Goal: Task Accomplishment & Management: Complete application form

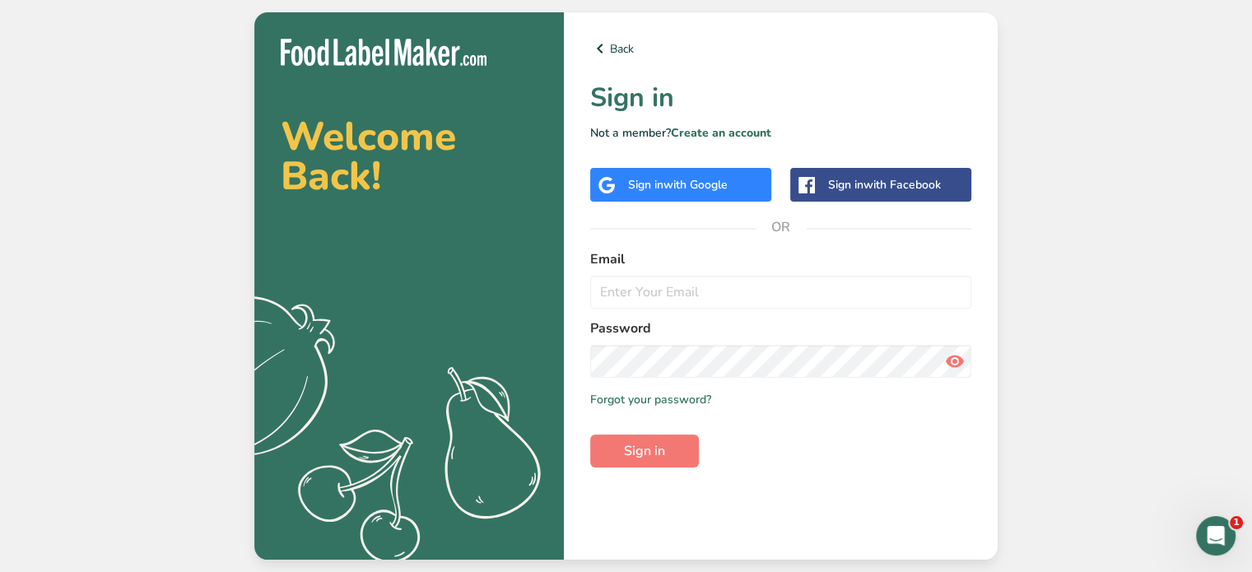
click at [678, 177] on span "with Google" at bounding box center [696, 185] width 64 height 16
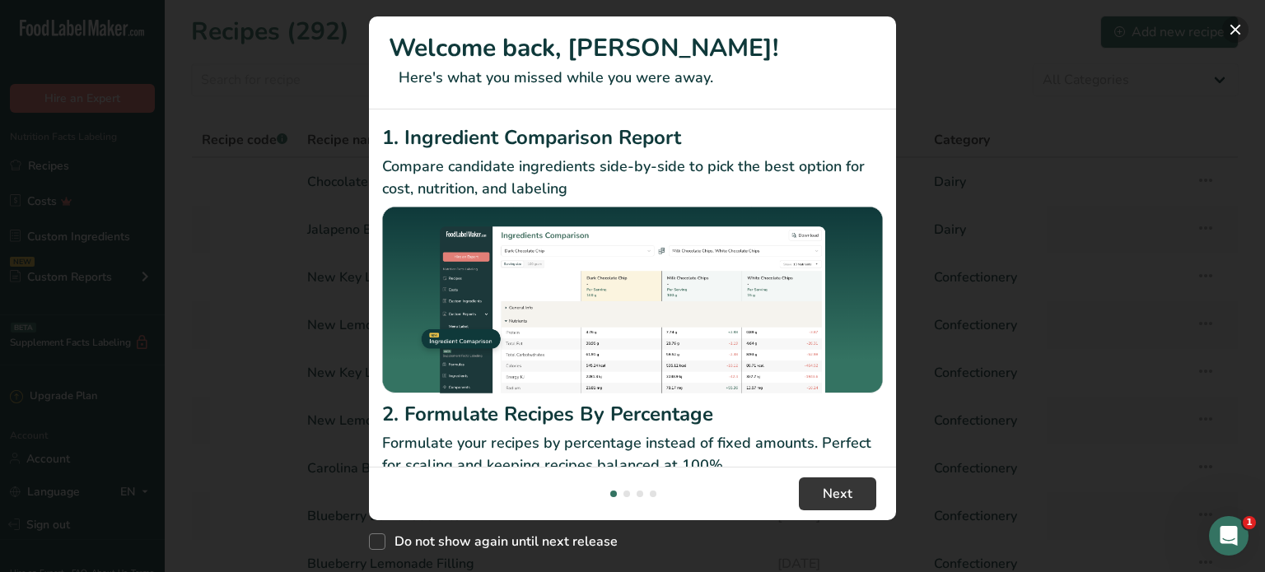
click at [1234, 37] on button "New Features" at bounding box center [1235, 29] width 26 height 26
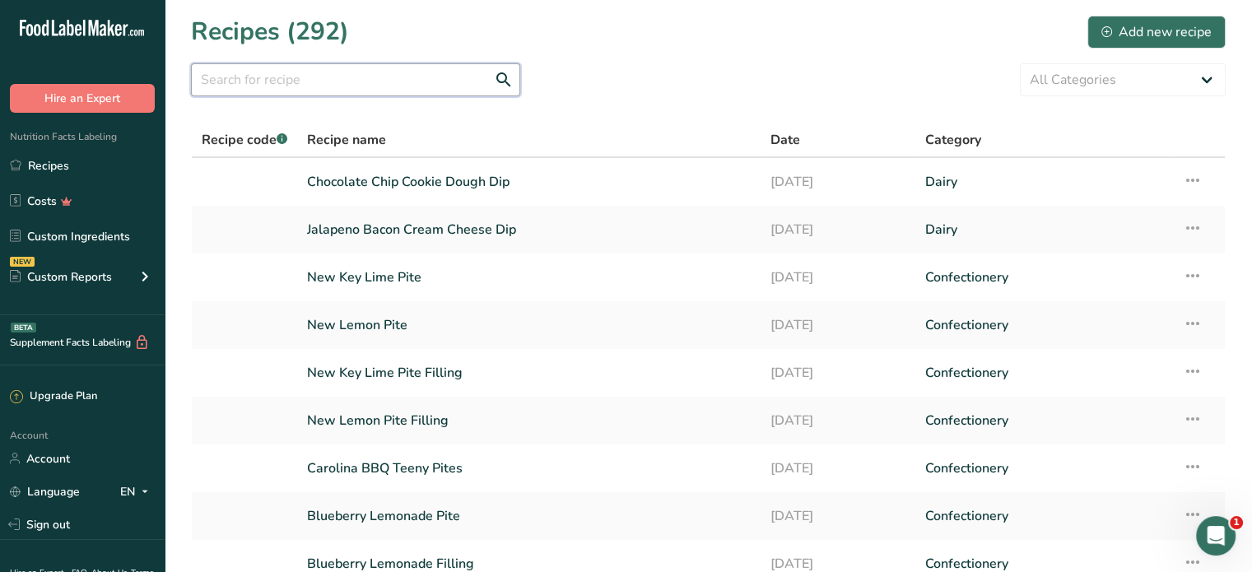
click at [413, 76] on input "text" at bounding box center [355, 79] width 329 height 33
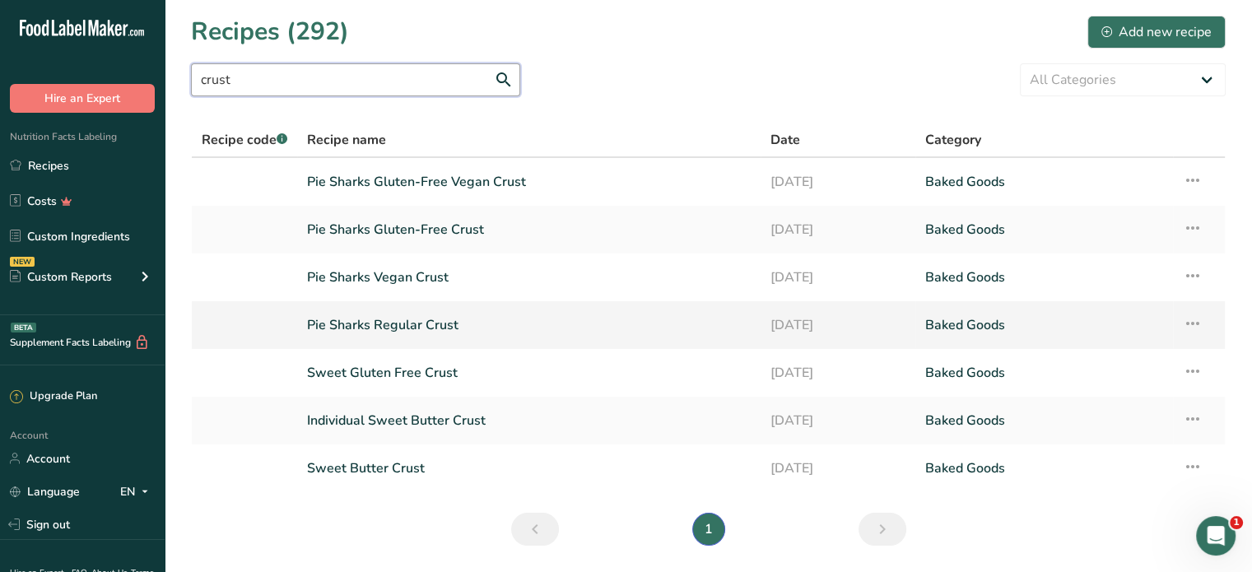
type input "crust"
click at [539, 329] on link "Pie Sharks Regular Crust" at bounding box center [529, 325] width 444 height 35
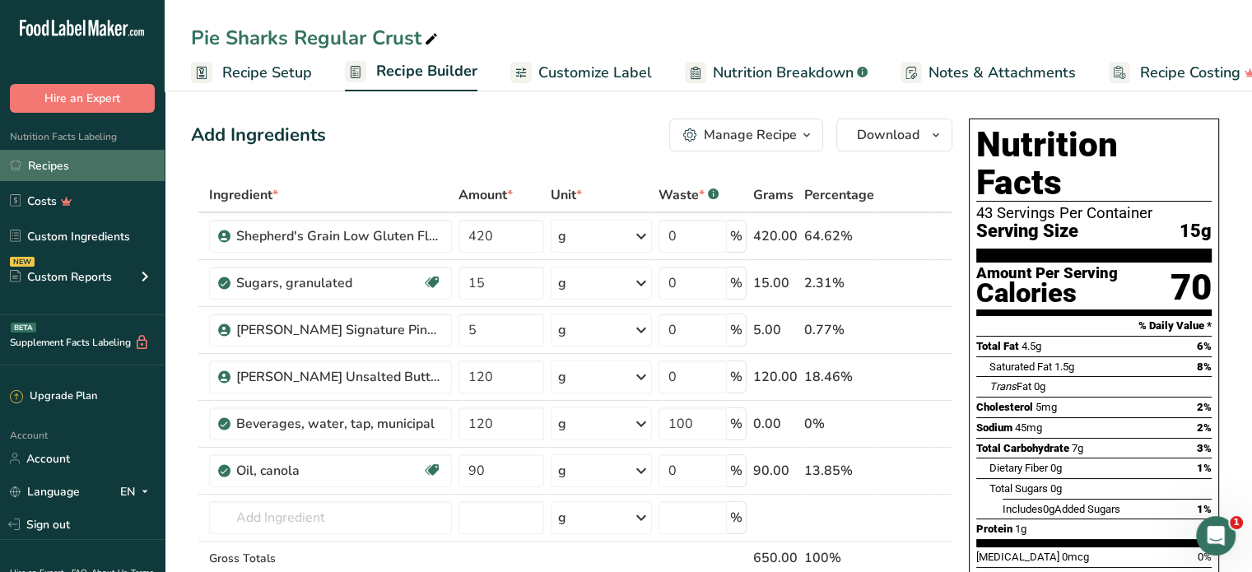
click at [66, 166] on link "Recipes" at bounding box center [82, 165] width 165 height 31
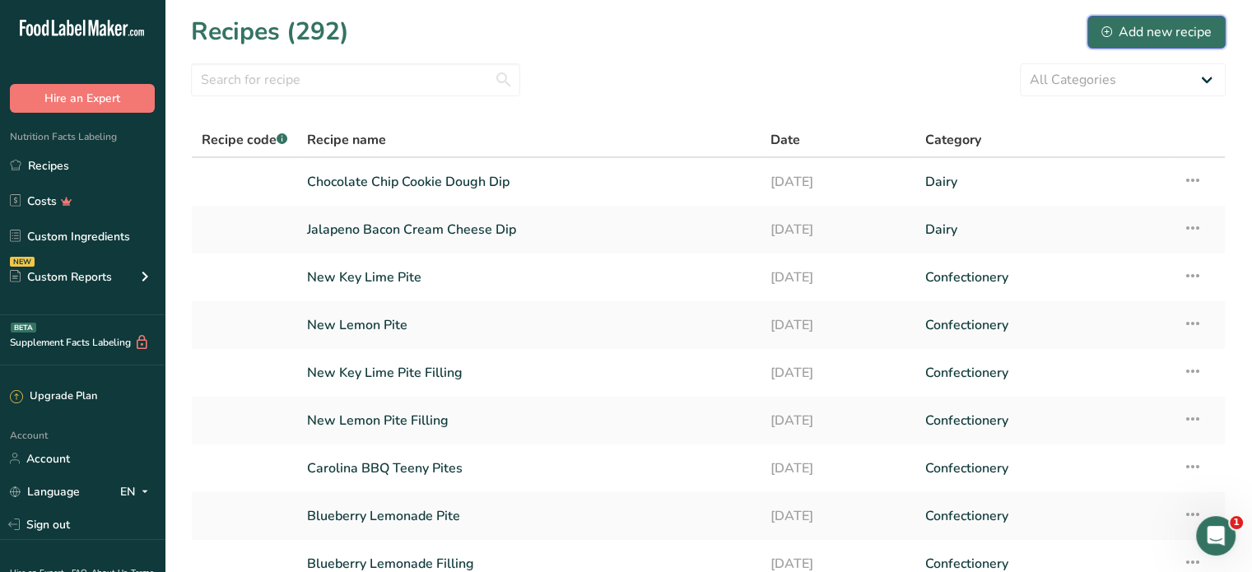
drag, startPoint x: 1145, startPoint y: 40, endPoint x: 1122, endPoint y: 61, distance: 30.9
click at [1145, 40] on div "Add new recipe" at bounding box center [1157, 32] width 110 height 20
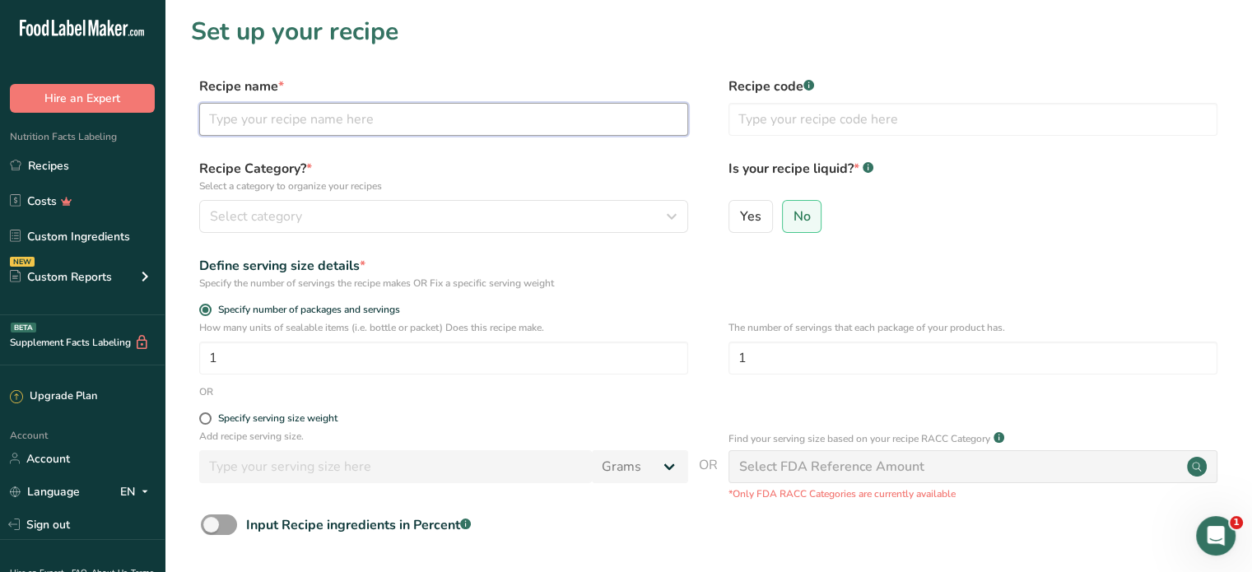
click at [511, 123] on input "text" at bounding box center [443, 119] width 489 height 33
type input "Pie Sharks Crust 12-Pack"
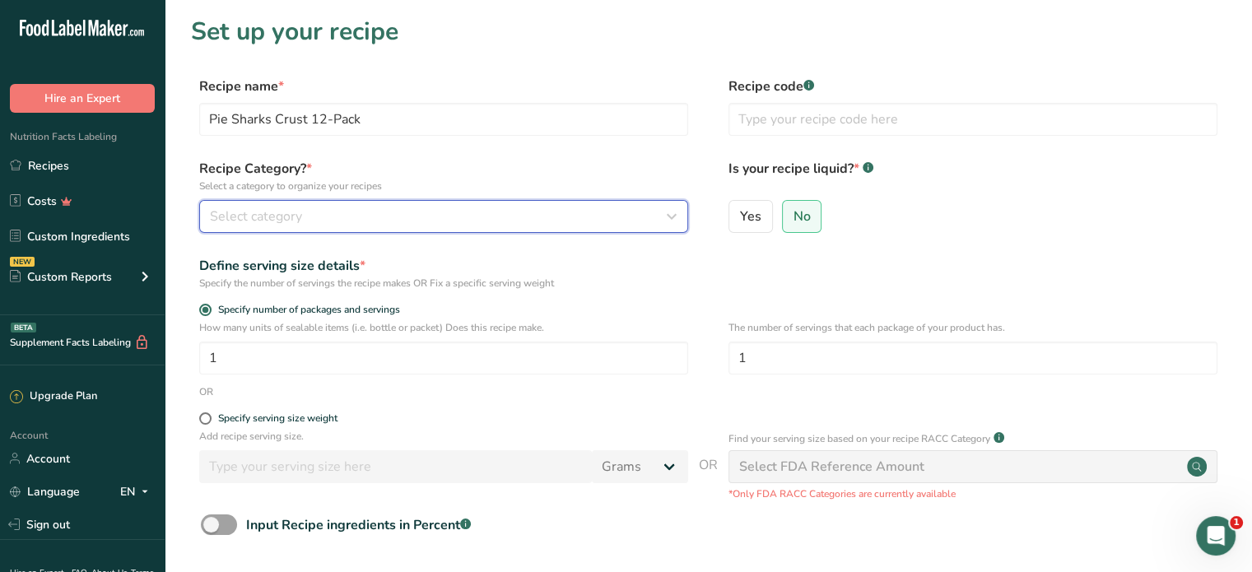
click at [425, 232] on button "Select category" at bounding box center [443, 216] width 489 height 33
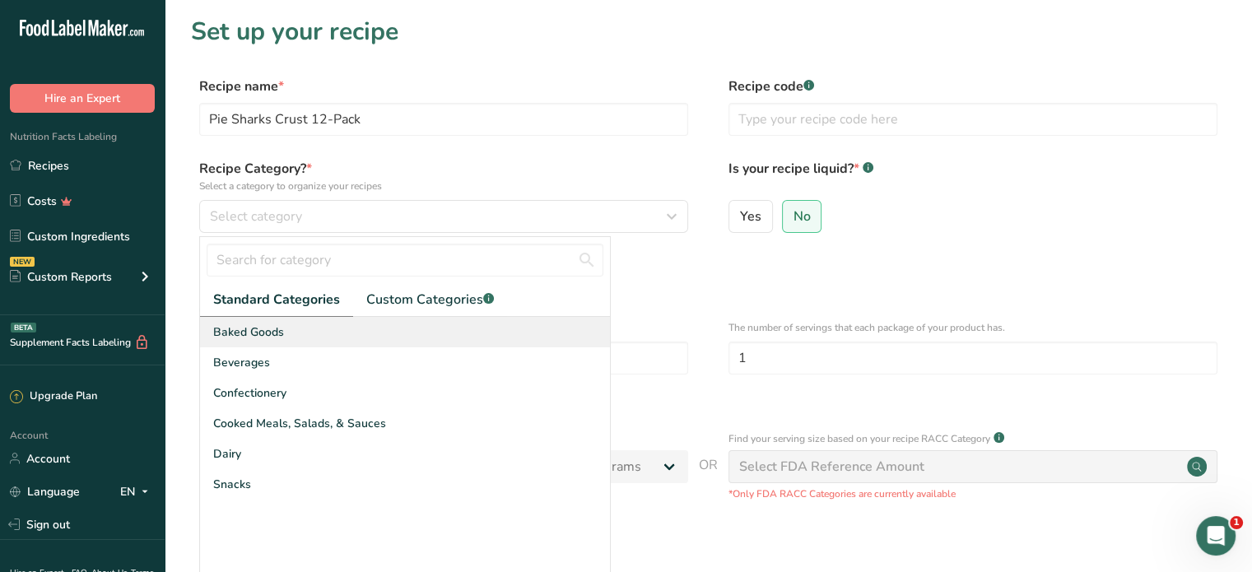
click at [295, 335] on div "Baked Goods" at bounding box center [405, 332] width 410 height 30
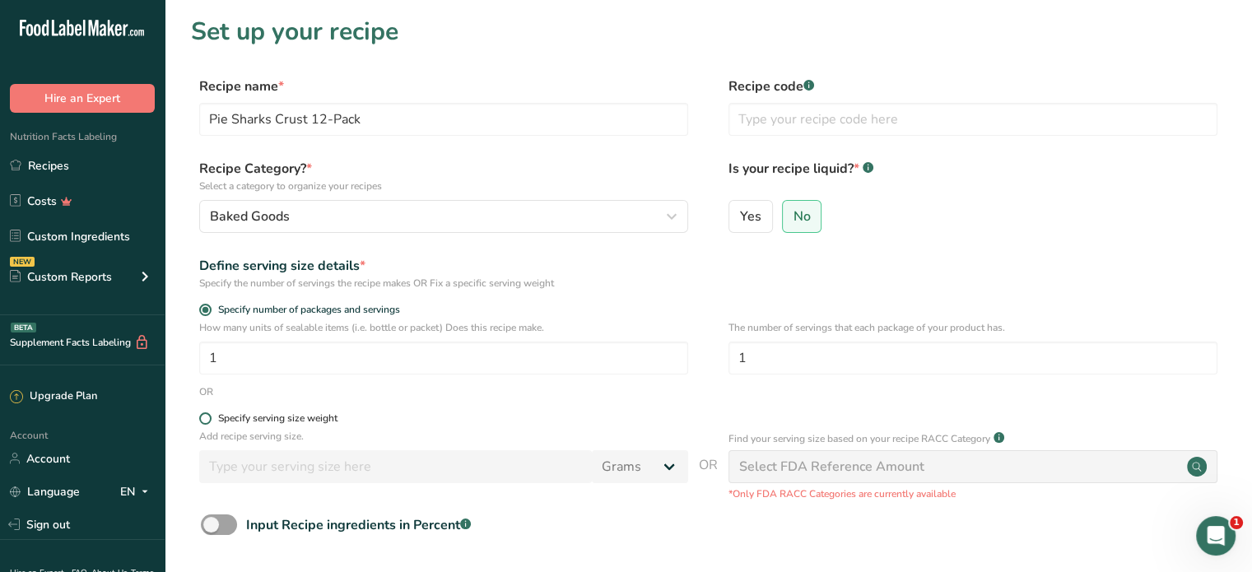
click at [207, 417] on span at bounding box center [205, 419] width 12 height 12
click at [207, 417] on input "Specify serving size weight" at bounding box center [204, 418] width 11 height 11
radio input "true"
radio input "false"
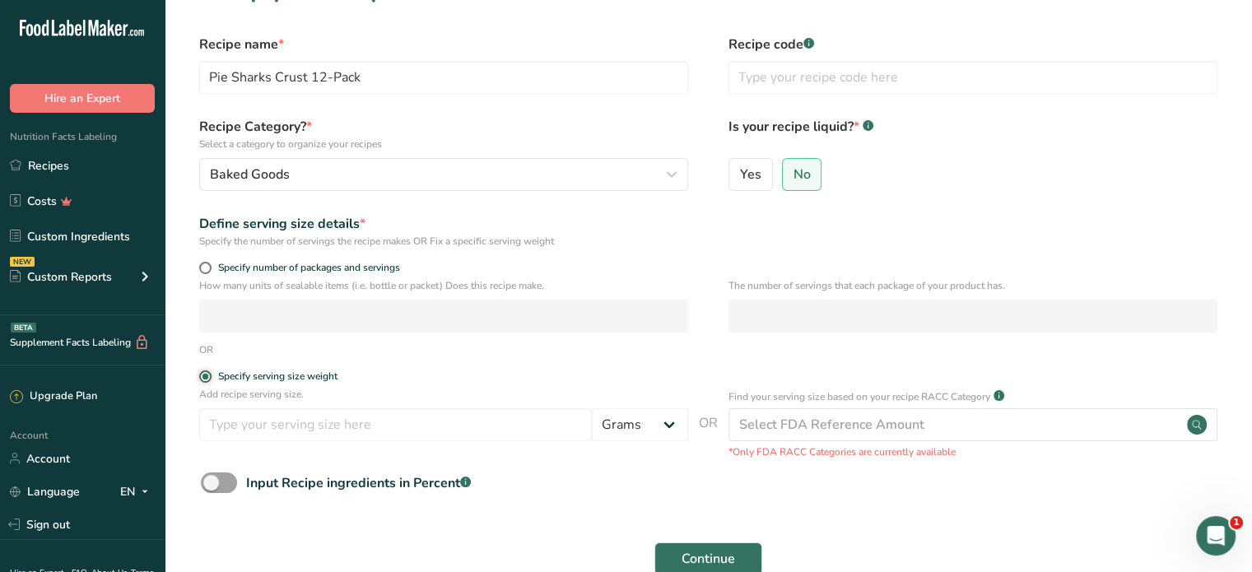
scroll to position [82, 0]
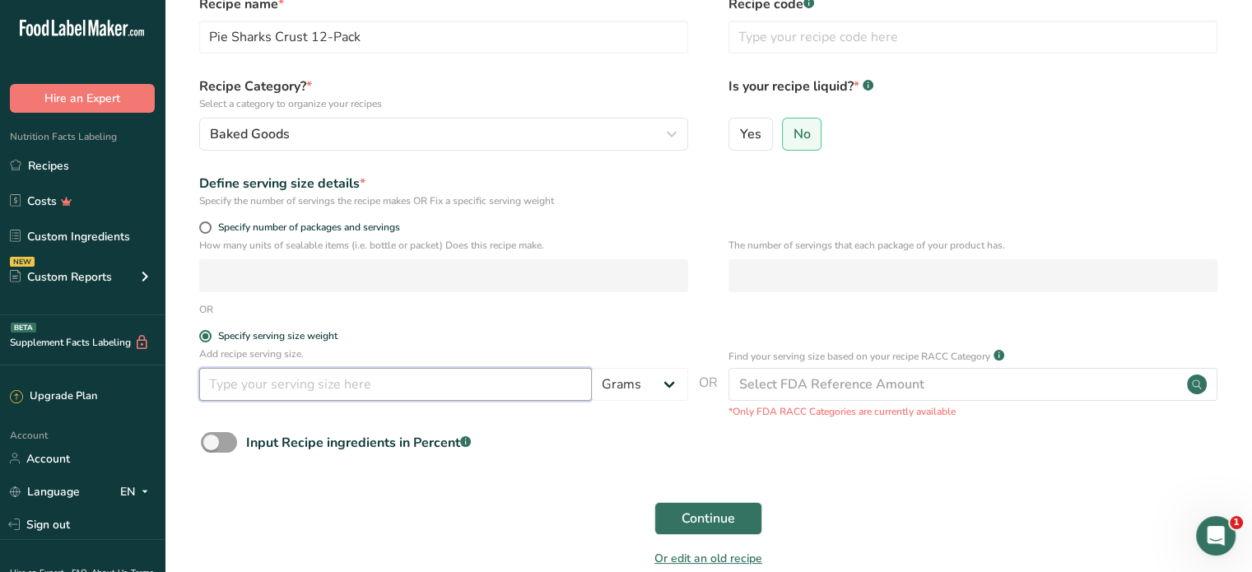
click at [316, 388] on input "number" at bounding box center [395, 384] width 393 height 33
type input "15"
click at [725, 515] on span "Continue" at bounding box center [709, 519] width 54 height 20
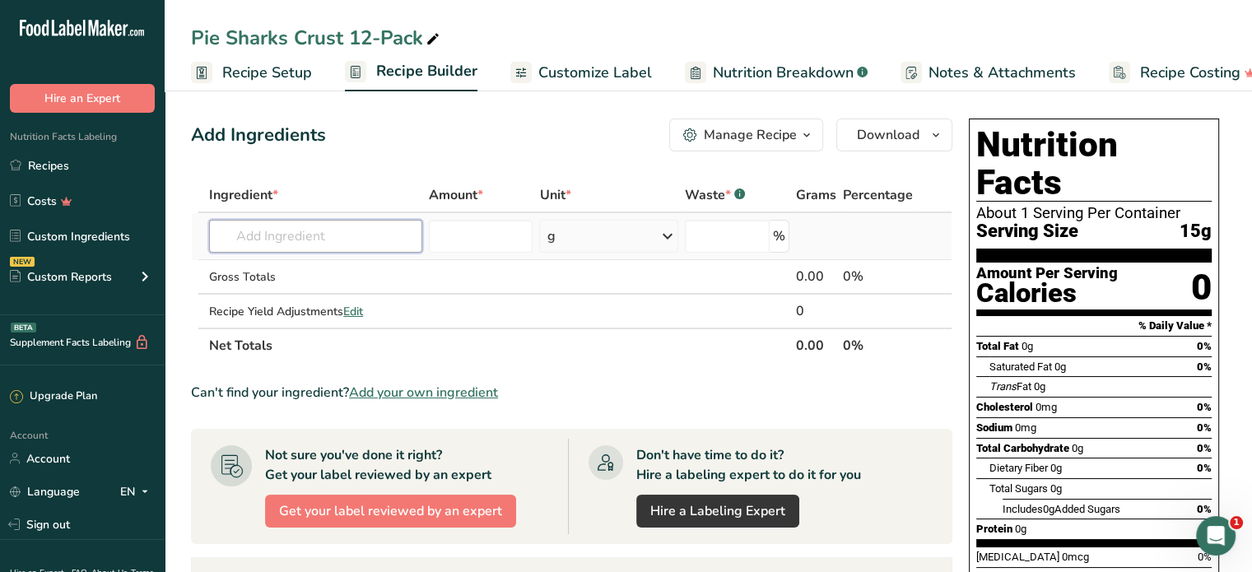
click at [302, 240] on input "text" at bounding box center [315, 236] width 213 height 33
type input "Pie Sharks Regular"
click at [296, 266] on p "Pie Sharks Regular Crust" at bounding box center [294, 269] width 145 height 17
type input "Pie Sharks Regular Crust"
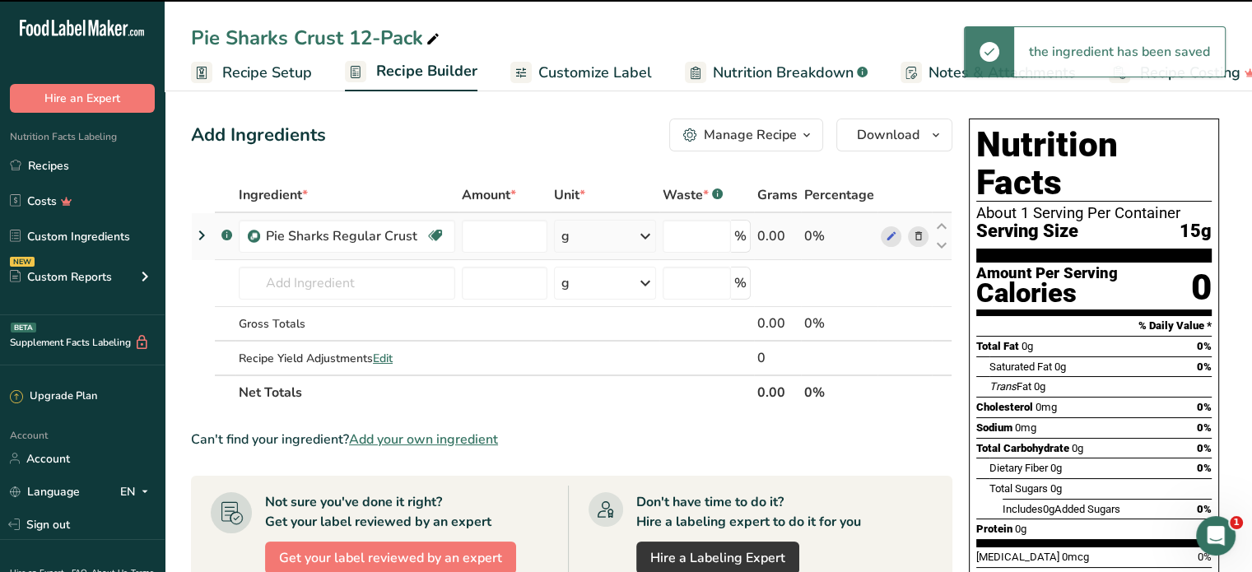
type input "0"
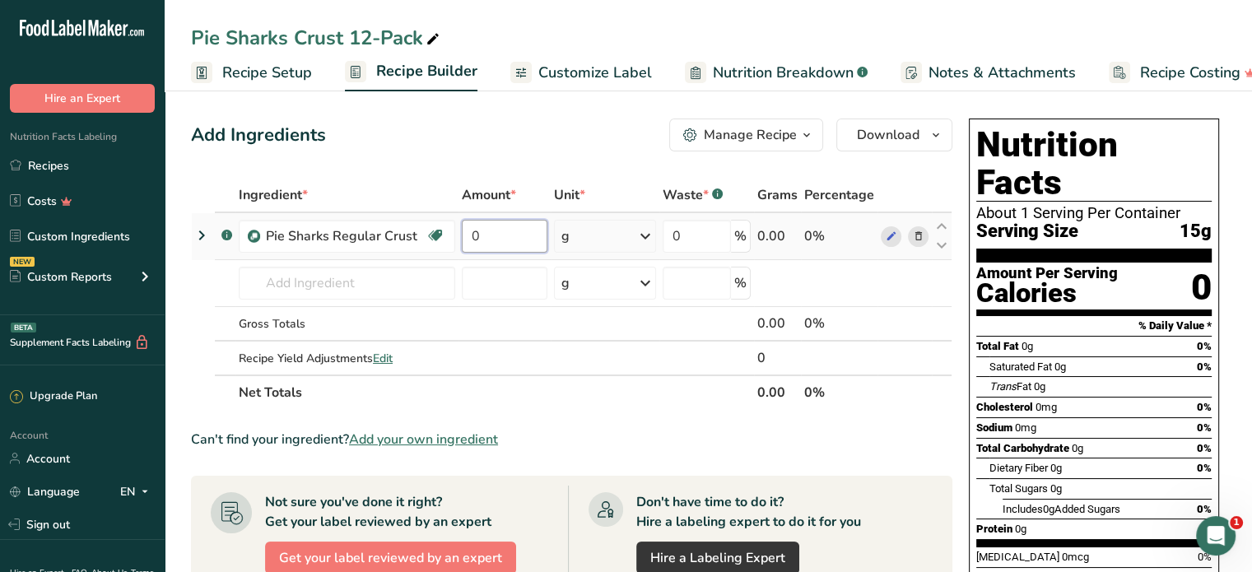
click at [483, 233] on input "0" at bounding box center [505, 236] width 86 height 33
type input "180"
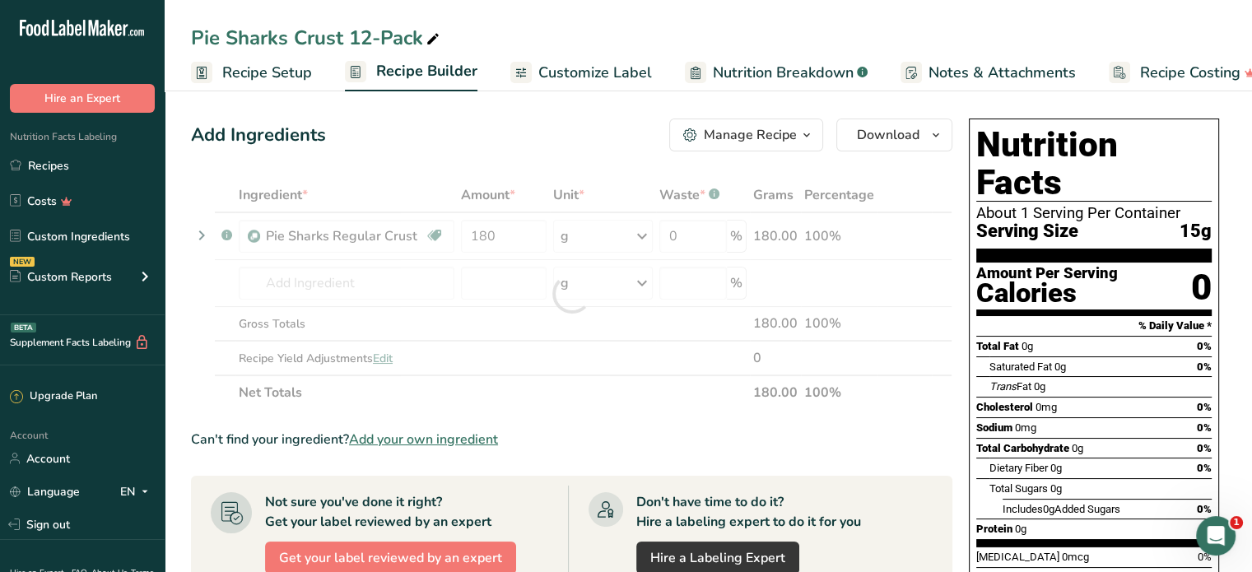
click at [511, 142] on div "Add Ingredients Manage Recipe Delete Recipe Duplicate Recipe Scale Recipe Save …" at bounding box center [572, 135] width 762 height 33
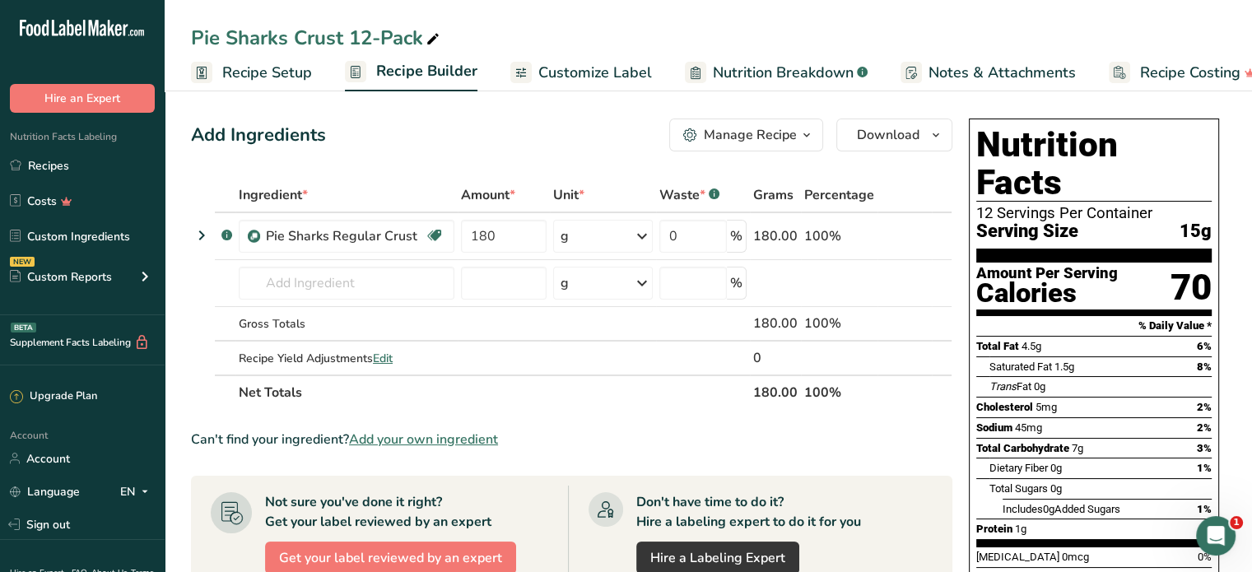
drag, startPoint x: 621, startPoint y: 73, endPoint x: 630, endPoint y: 170, distance: 97.6
click at [621, 73] on span "Customize Label" at bounding box center [596, 73] width 114 height 22
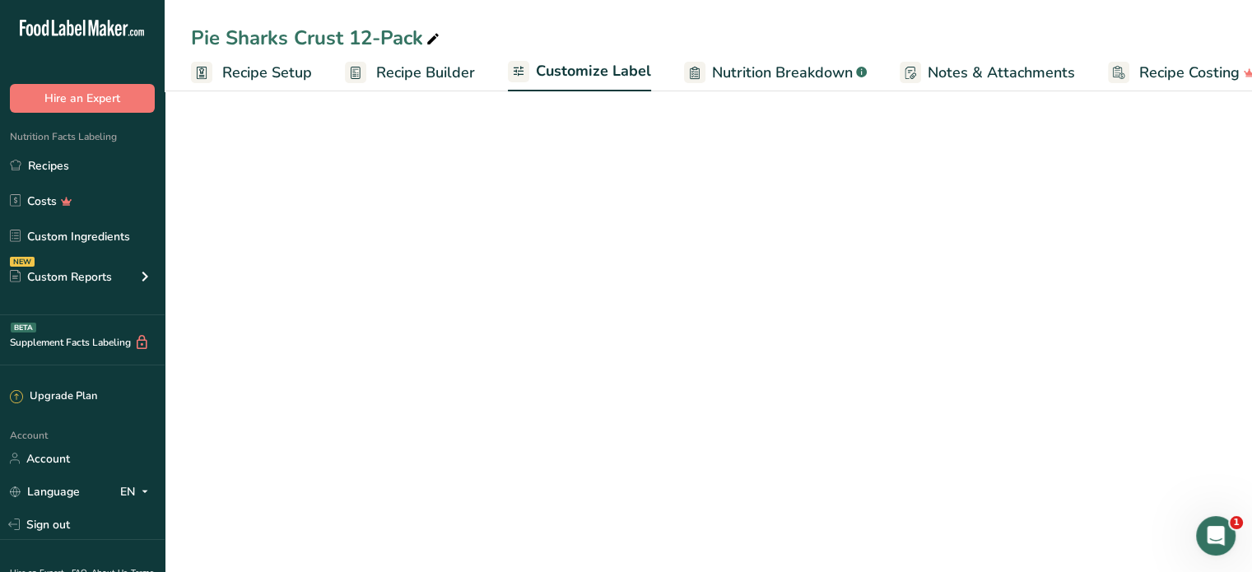
scroll to position [0, 30]
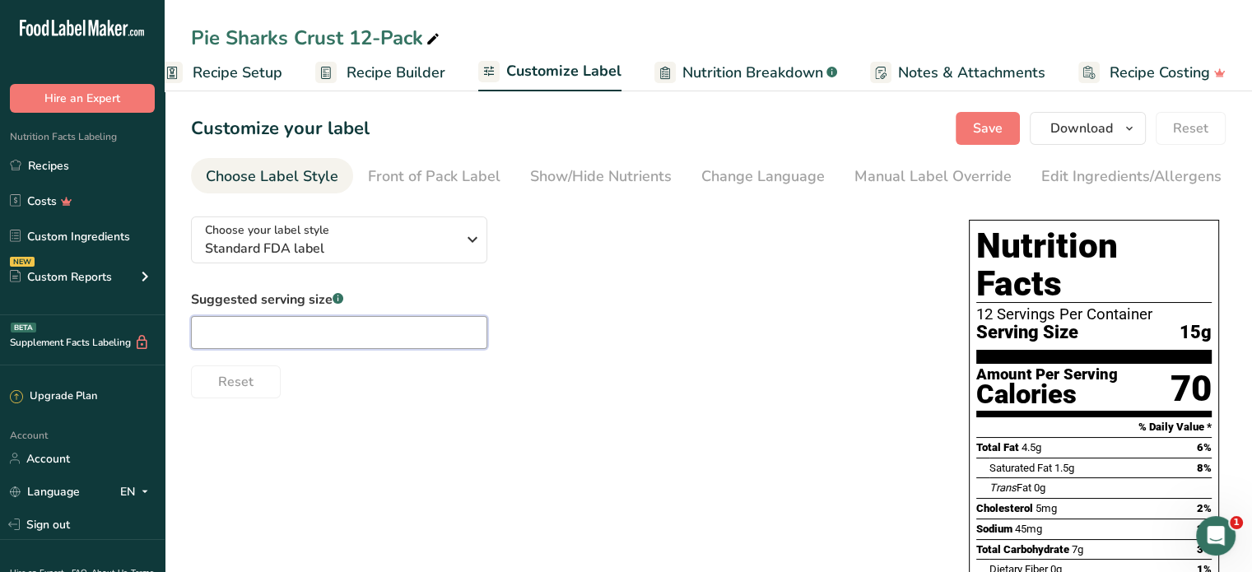
click at [259, 325] on input "text" at bounding box center [339, 332] width 296 height 33
type input "0.5 oz"
click at [725, 269] on div "Choose your label style Standard FDA label USA (FDA) Standard FDA label Tabular…" at bounding box center [563, 300] width 745 height 195
click at [962, 125] on button "Save" at bounding box center [988, 128] width 64 height 33
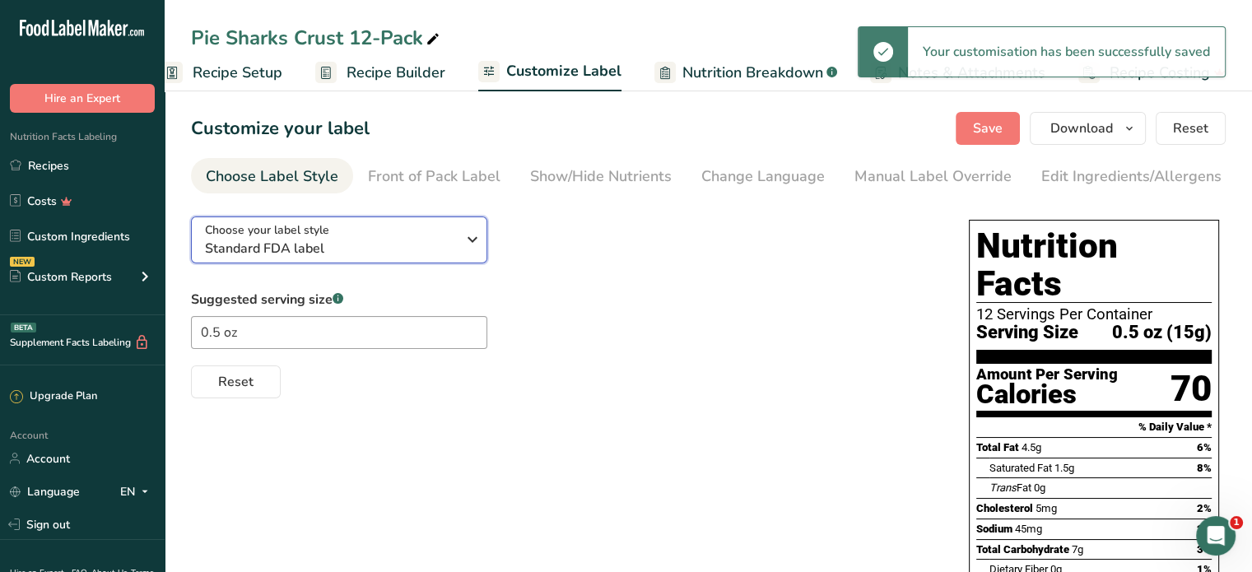
click at [422, 241] on div "Choose your label style Standard FDA label" at bounding box center [330, 239] width 251 height 37
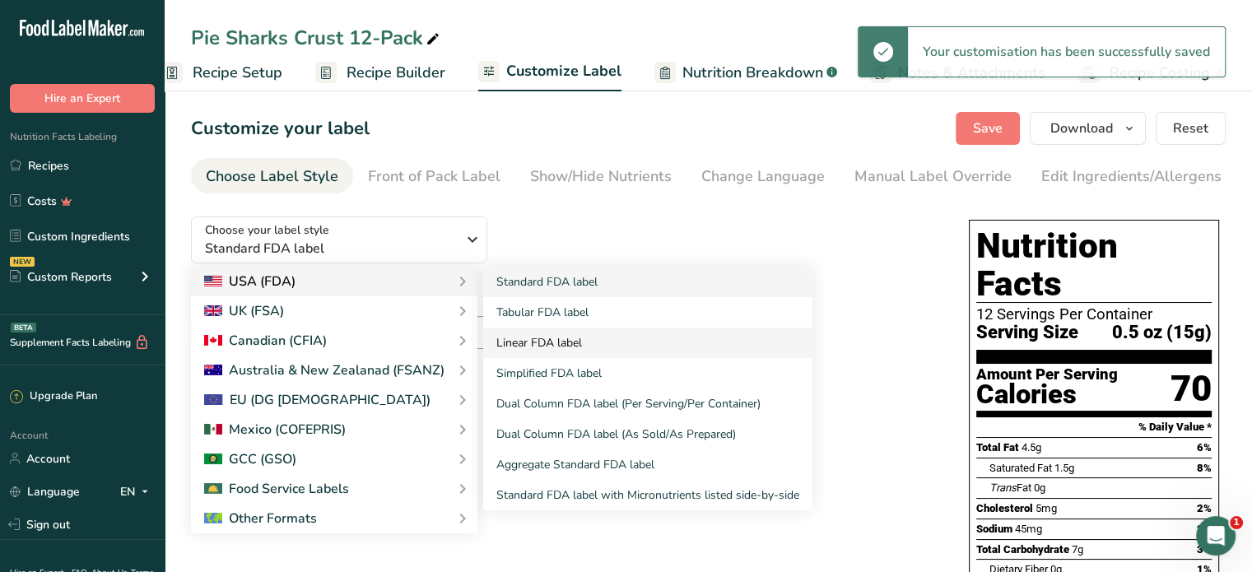
click at [548, 350] on link "Linear FDA label" at bounding box center [647, 343] width 329 height 30
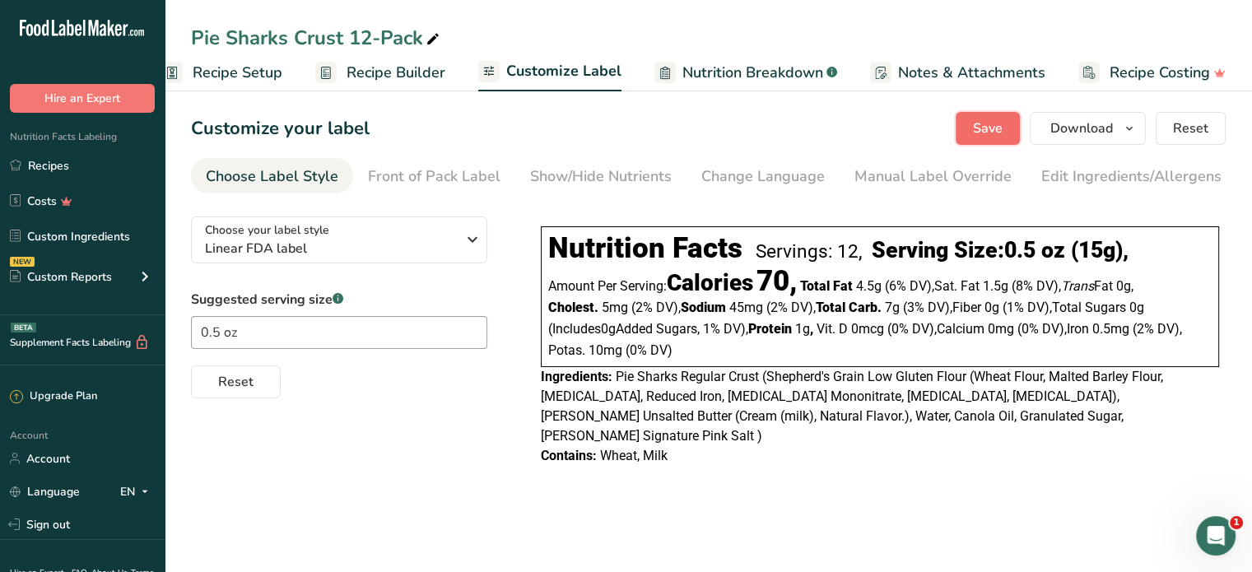
click at [986, 125] on span "Save" at bounding box center [988, 129] width 30 height 20
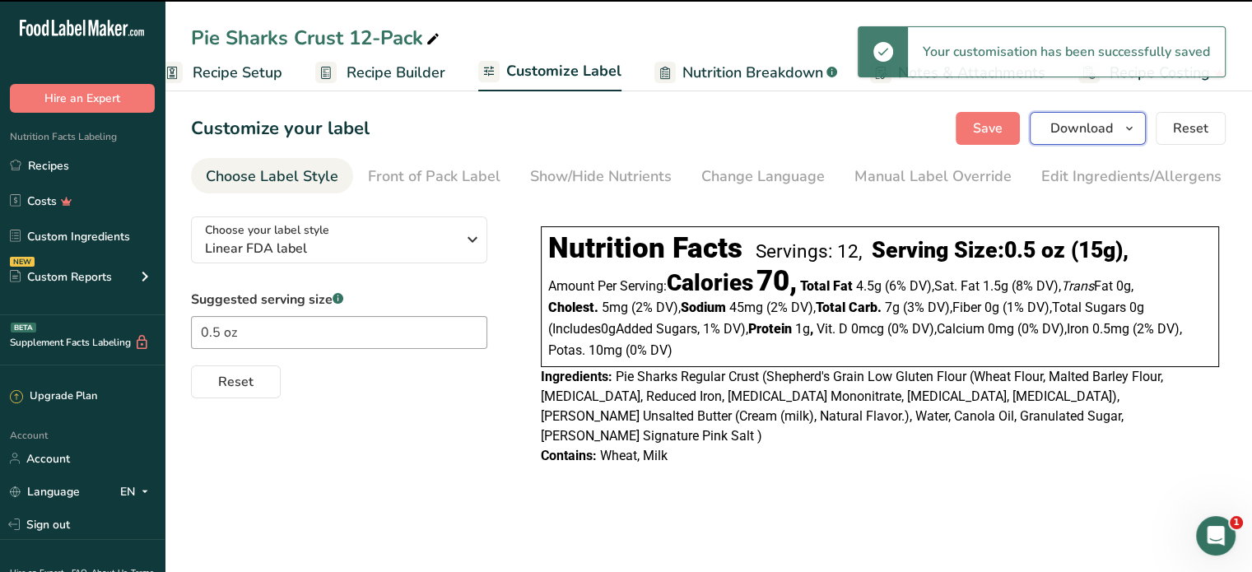
click at [1118, 135] on button "Download" at bounding box center [1088, 128] width 116 height 33
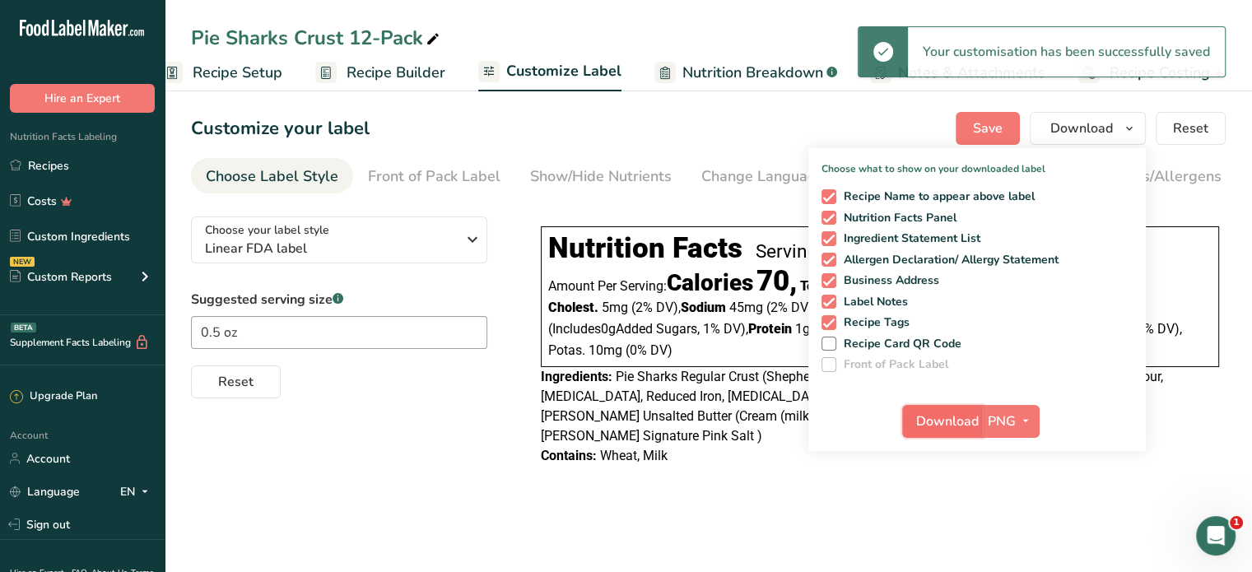
click at [954, 424] on span "Download" at bounding box center [947, 422] width 63 height 20
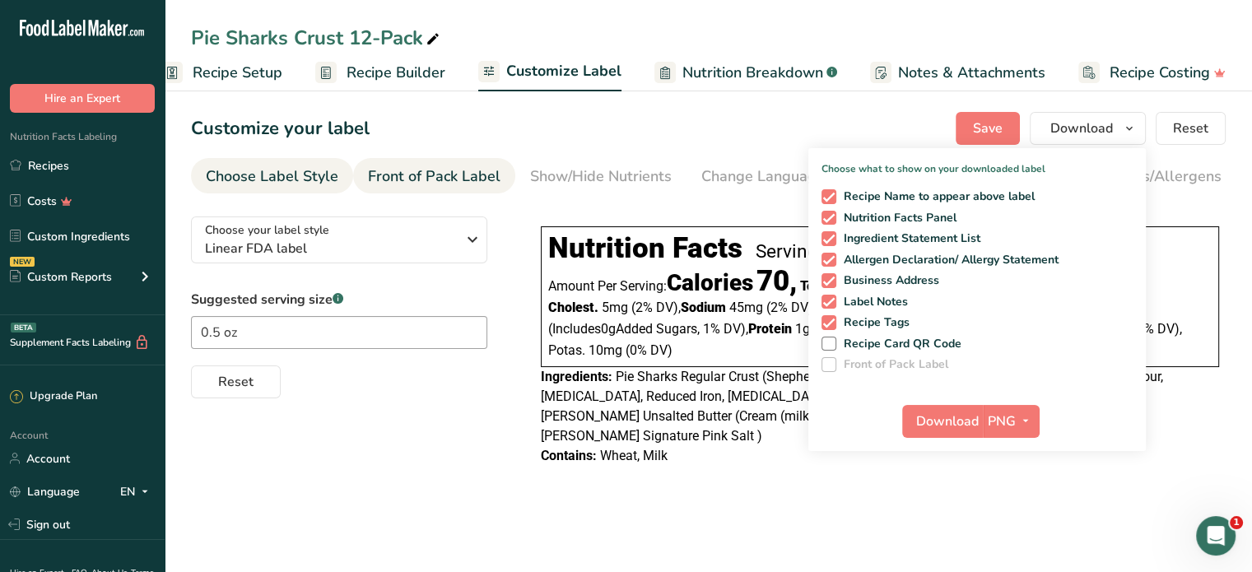
drag, startPoint x: 56, startPoint y: 161, endPoint x: 391, endPoint y: 185, distance: 336.0
click at [56, 161] on link "Recipes" at bounding box center [82, 165] width 165 height 31
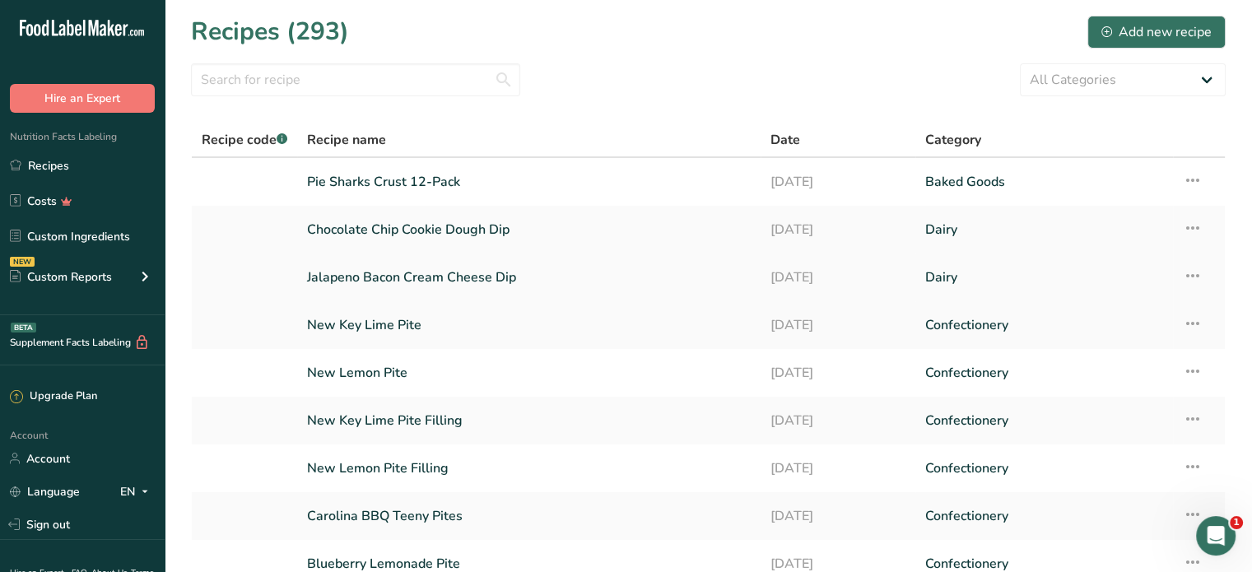
click at [448, 276] on link "Jalapeno Bacon Cream Cheese Dip" at bounding box center [529, 277] width 444 height 35
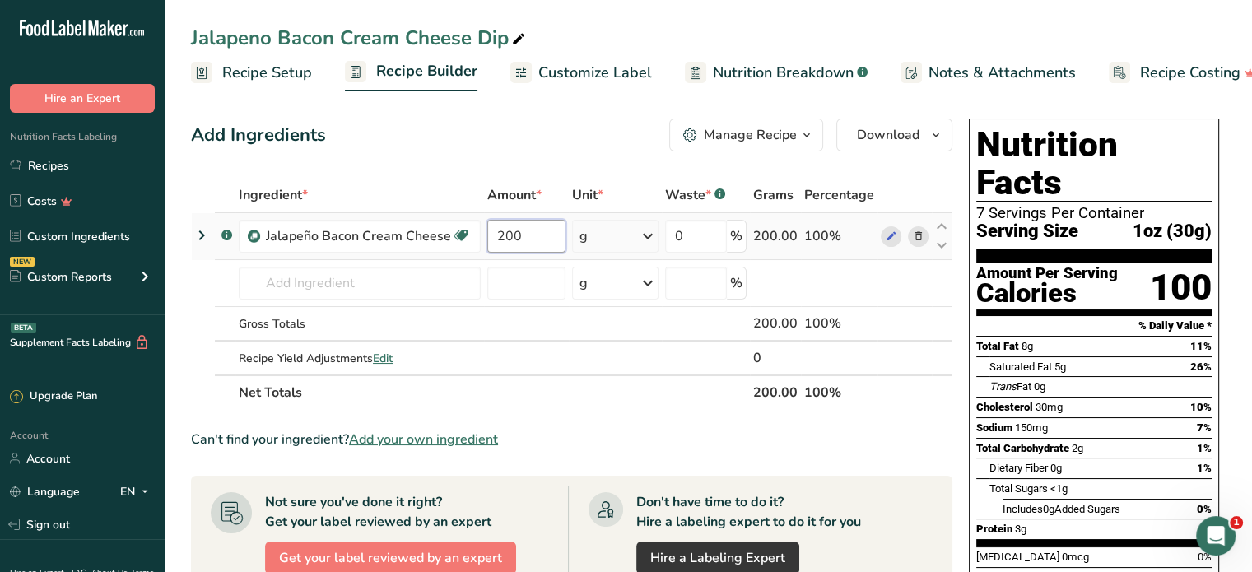
click at [509, 233] on input "200" at bounding box center [526, 236] width 78 height 33
click at [501, 233] on input "200" at bounding box center [526, 236] width 78 height 33
type input "1000"
click at [553, 143] on div "Add Ingredients Manage Recipe Delete Recipe Duplicate Recipe Scale Recipe Save …" at bounding box center [572, 135] width 762 height 33
click at [575, 82] on span "Customize Label" at bounding box center [596, 73] width 114 height 22
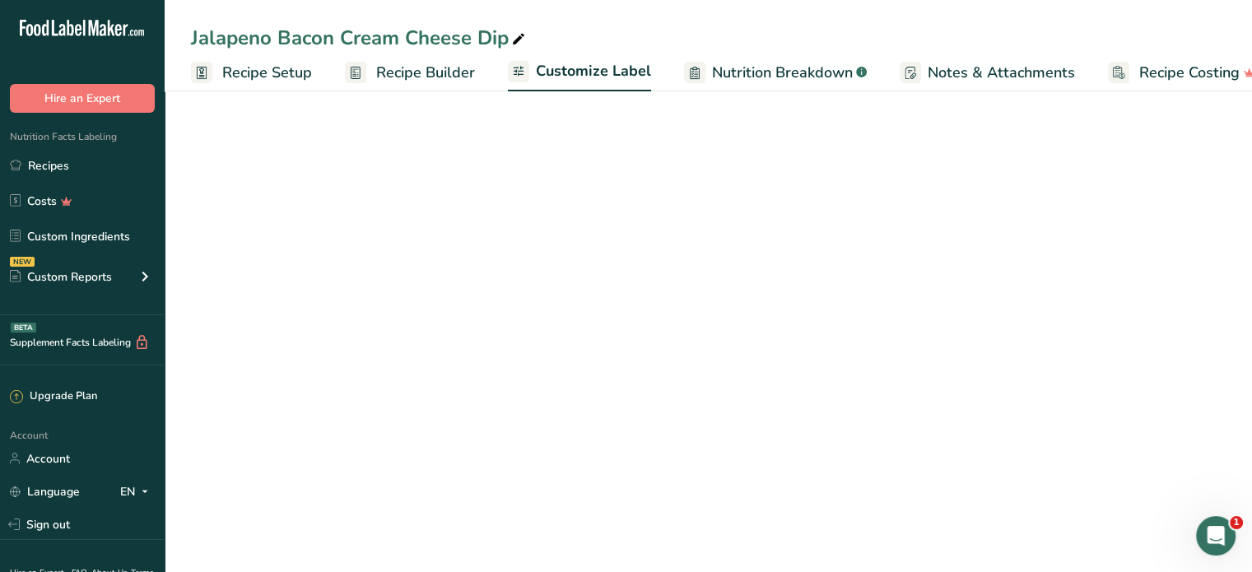
scroll to position [0, 30]
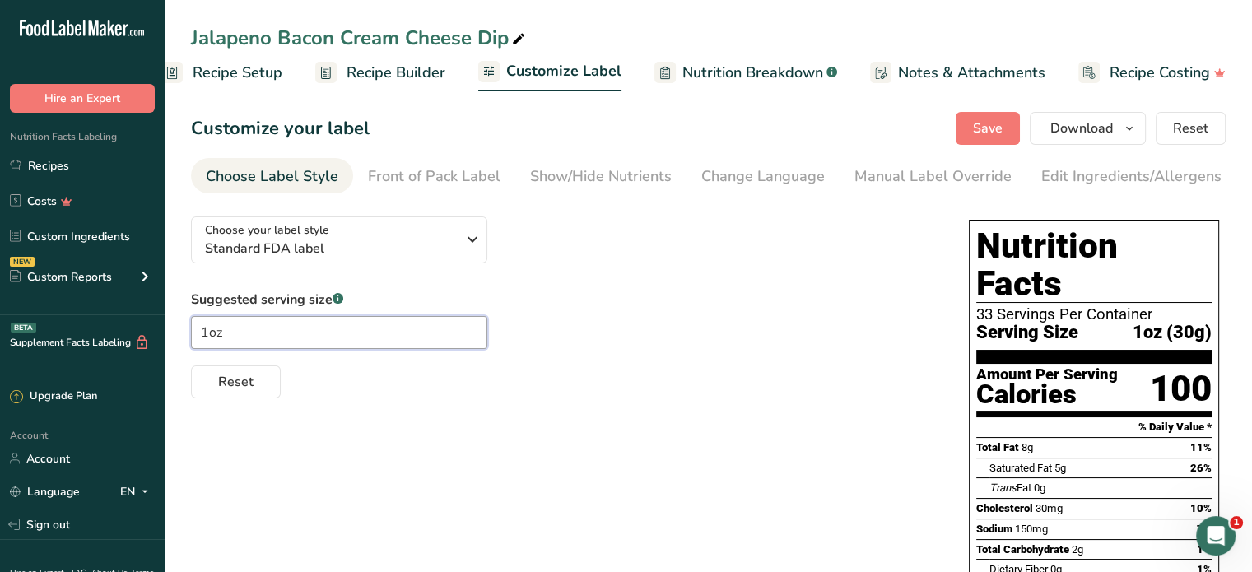
click at [211, 331] on input "1oz" at bounding box center [339, 332] width 296 height 33
type input "1 oz"
click at [558, 269] on div "Choose your label style Standard FDA label USA (FDA) Standard FDA label Tabular…" at bounding box center [563, 300] width 745 height 195
click at [412, 249] on span "Standard FDA label" at bounding box center [330, 249] width 251 height 20
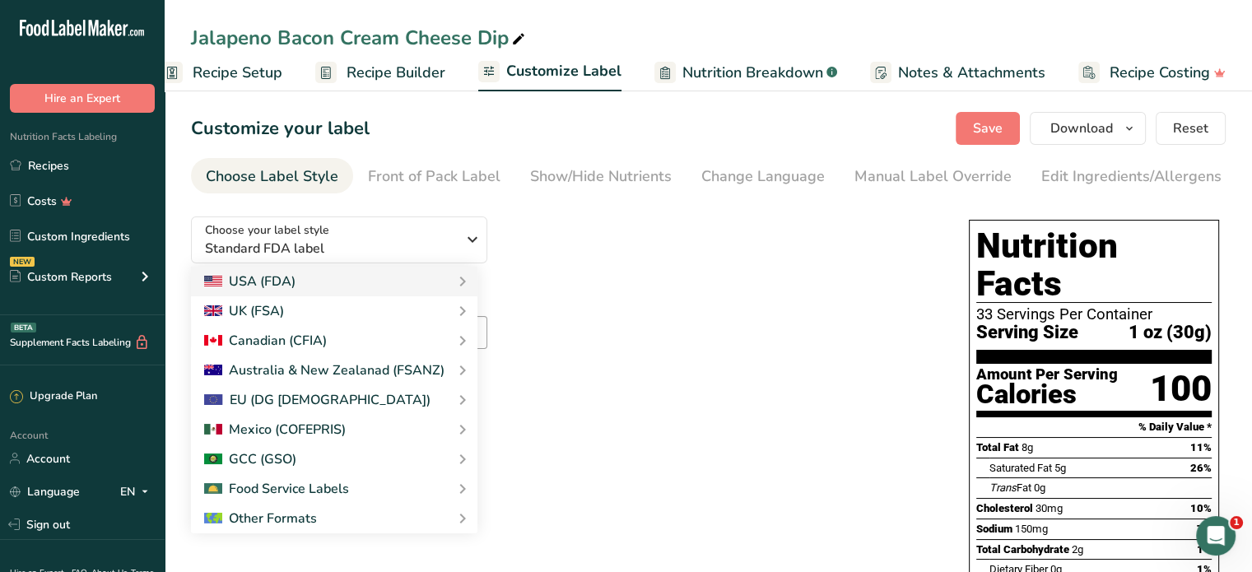
click at [616, 257] on div "Choose your label style Standard FDA label USA (FDA) Standard FDA label Tabular…" at bounding box center [563, 300] width 745 height 195
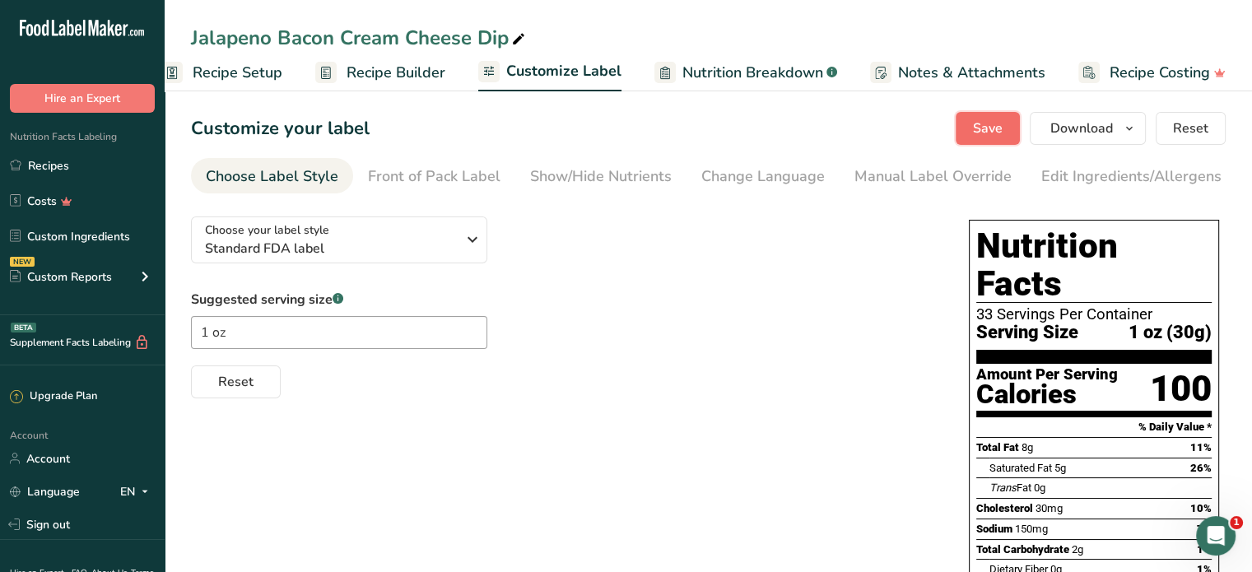
click at [1018, 133] on button "Save" at bounding box center [988, 128] width 64 height 33
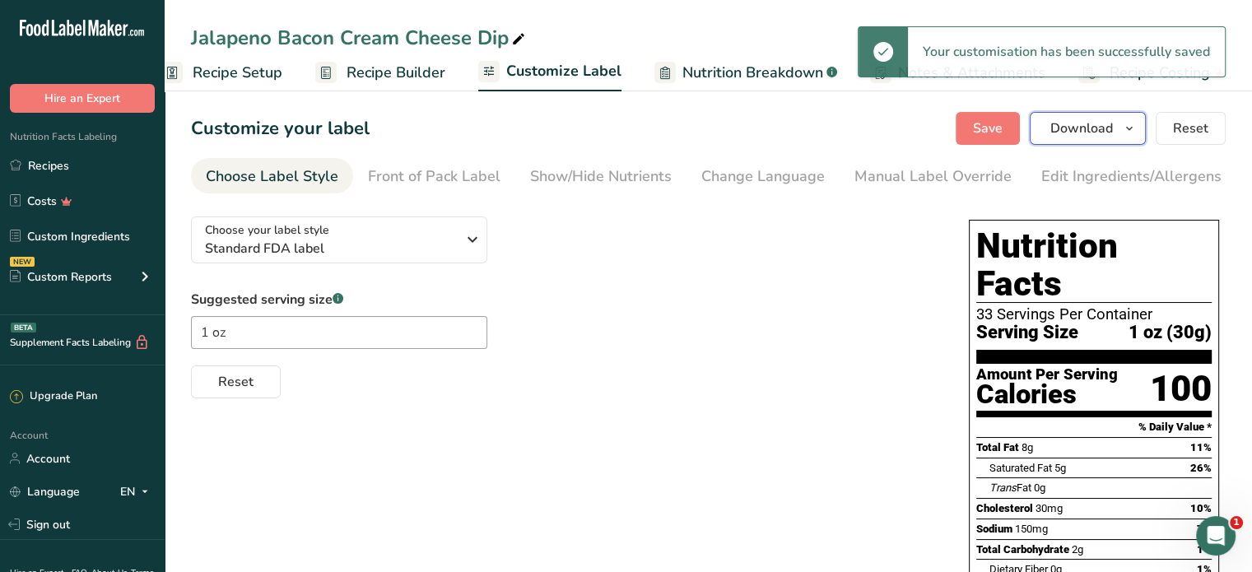
click at [1057, 133] on span "Download" at bounding box center [1082, 129] width 63 height 20
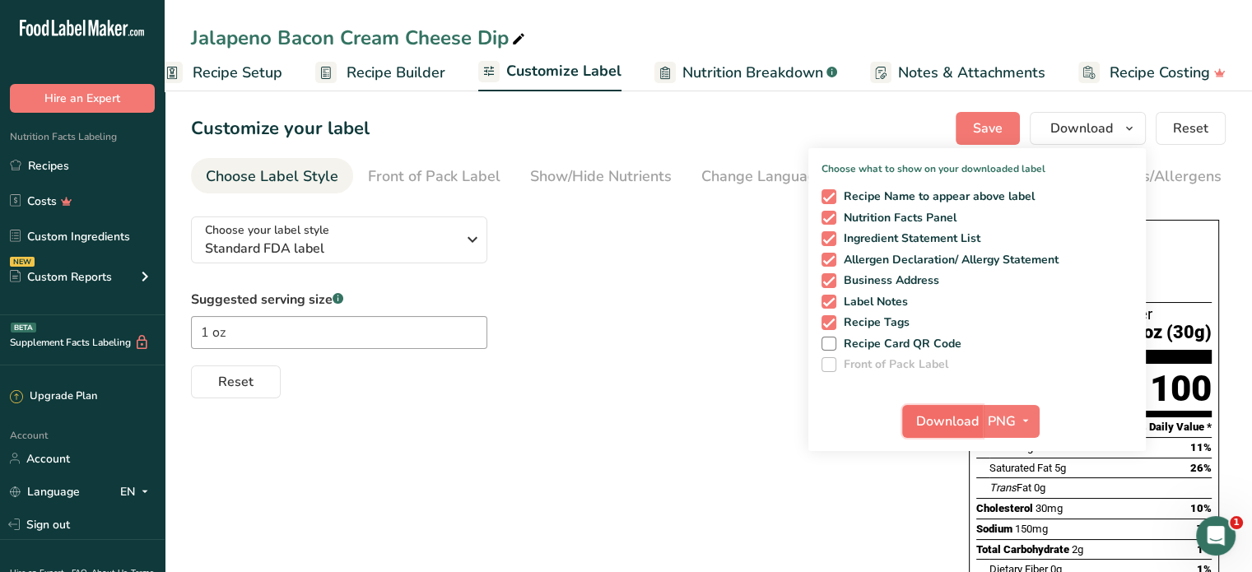
click at [958, 422] on span "Download" at bounding box center [947, 422] width 63 height 20
click at [26, 168] on link "Recipes" at bounding box center [82, 165] width 165 height 31
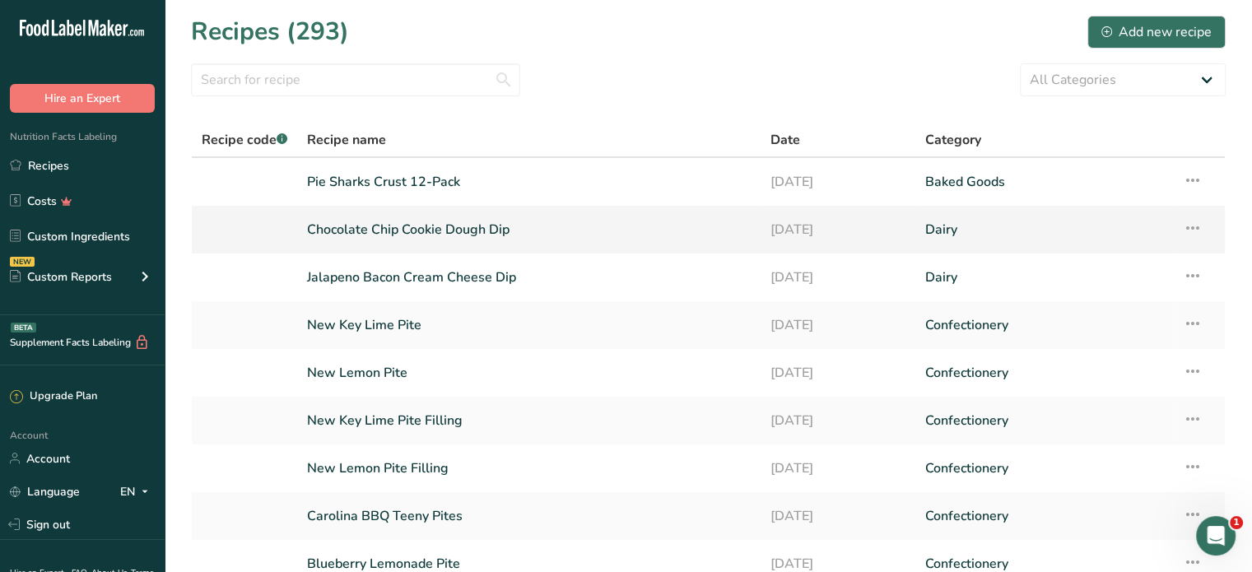
click at [366, 240] on link "Chocolate Chip Cookie Dough Dip" at bounding box center [529, 229] width 444 height 35
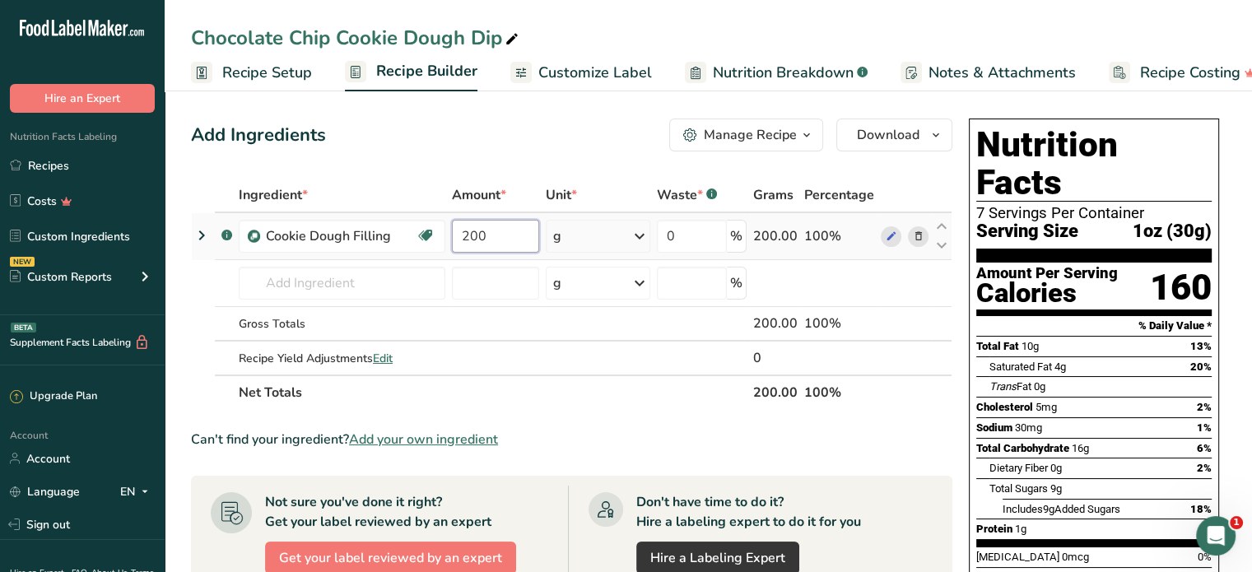
click at [478, 231] on input "200" at bounding box center [495, 236] width 87 height 33
type input "1000"
click at [550, 128] on div "Add Ingredients Manage Recipe Delete Recipe Duplicate Recipe Scale Recipe Save …" at bounding box center [572, 135] width 762 height 33
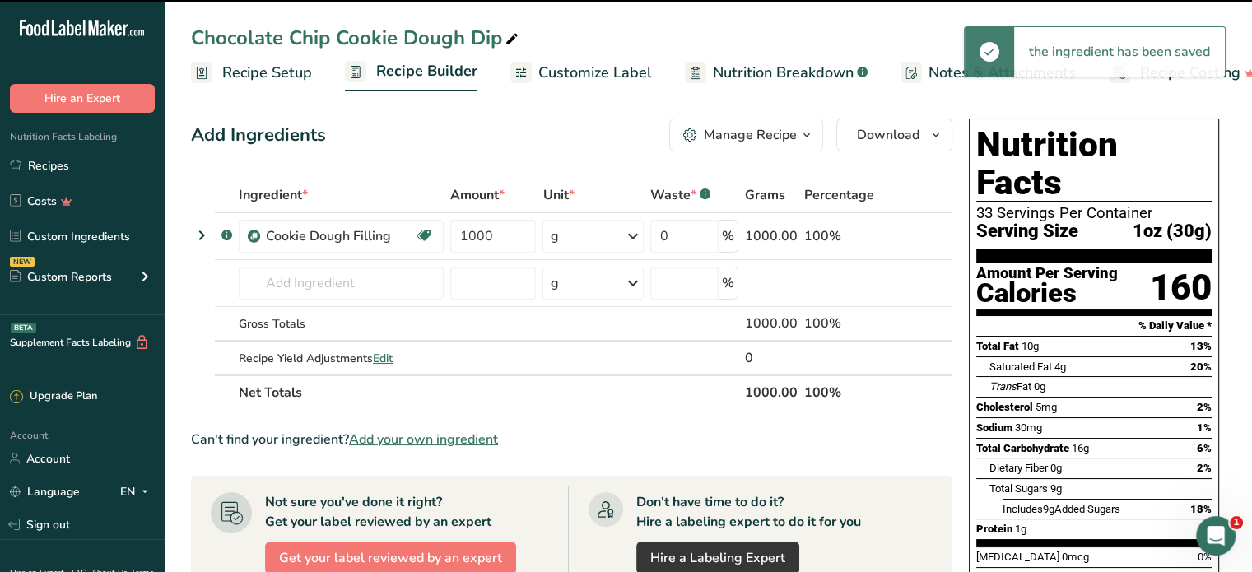
click at [562, 72] on span "Customize Label" at bounding box center [596, 73] width 114 height 22
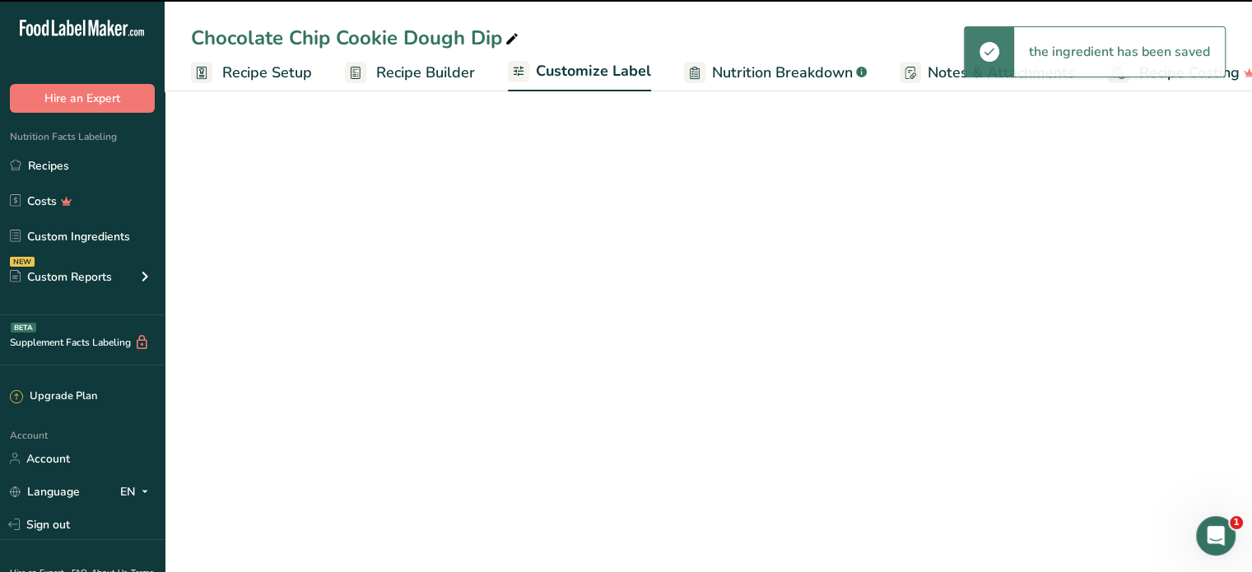
scroll to position [0, 30]
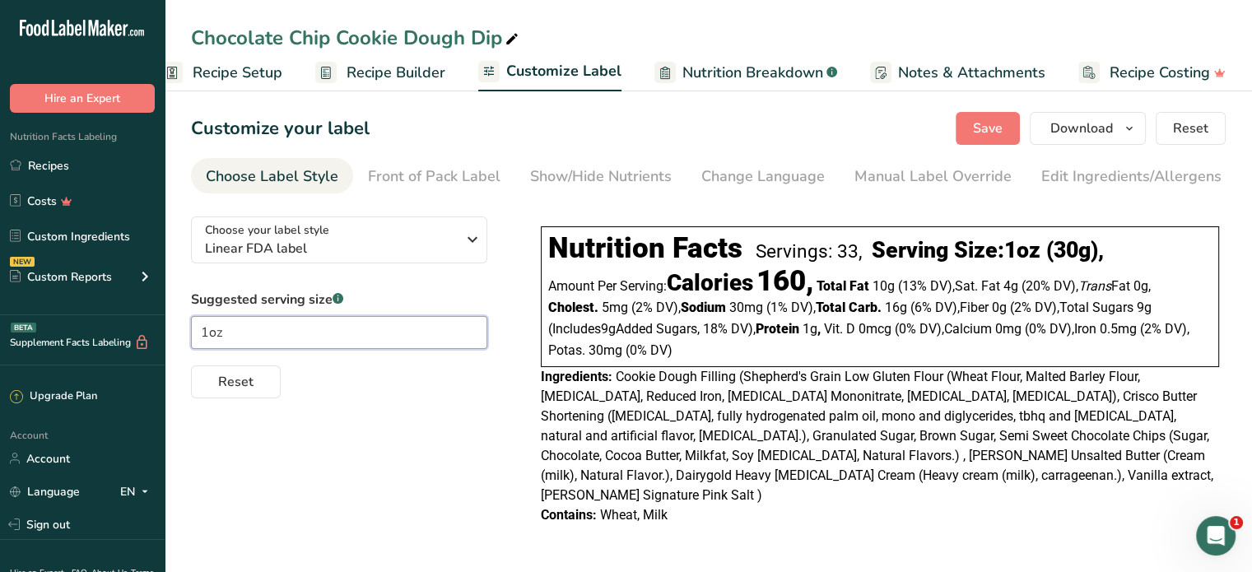
click at [208, 335] on input "1oz" at bounding box center [339, 332] width 296 height 33
type input "1 oz"
click at [985, 124] on span "Save" at bounding box center [988, 129] width 30 height 20
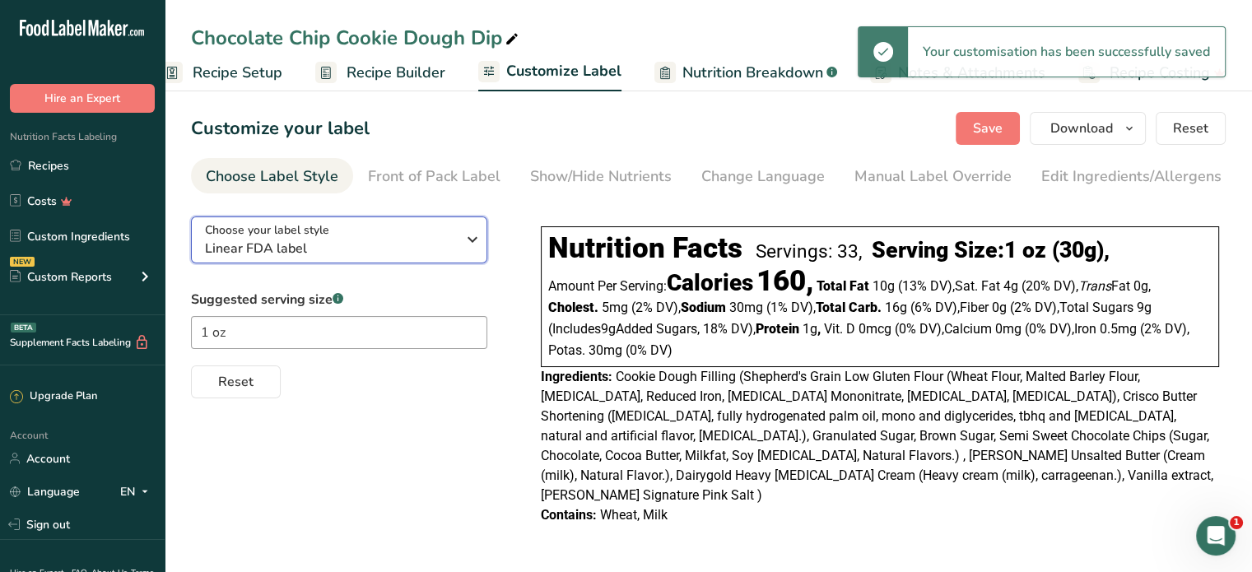
click at [471, 238] on icon "button" at bounding box center [473, 240] width 20 height 30
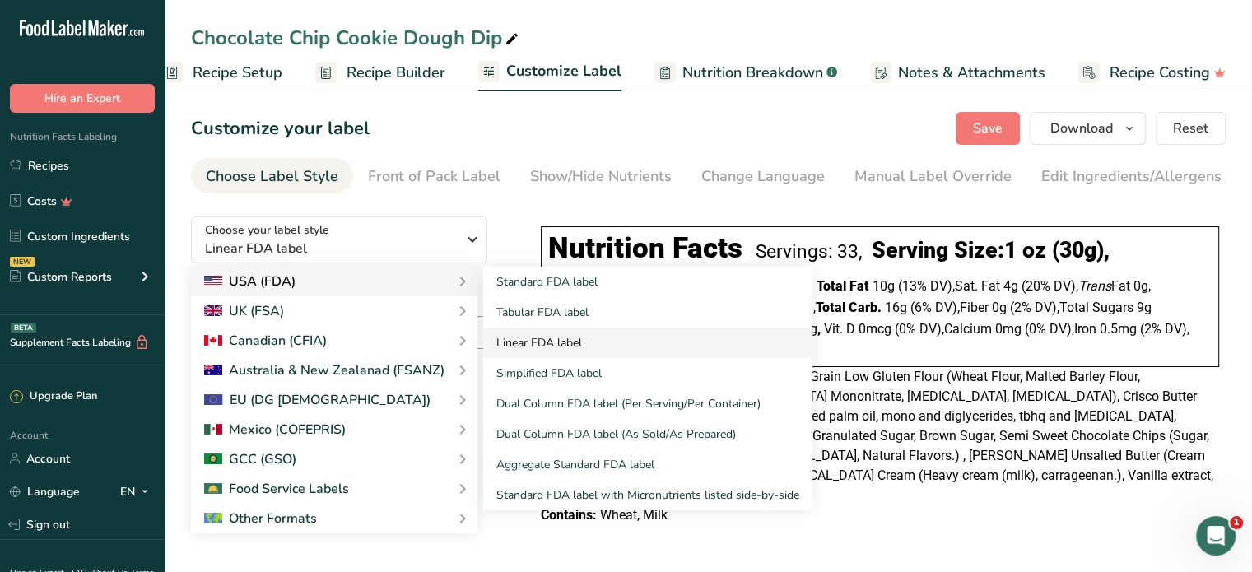
drag, startPoint x: 550, startPoint y: 291, endPoint x: 564, endPoint y: 361, distance: 71.4
click at [550, 291] on link "Standard FDA label" at bounding box center [647, 282] width 329 height 30
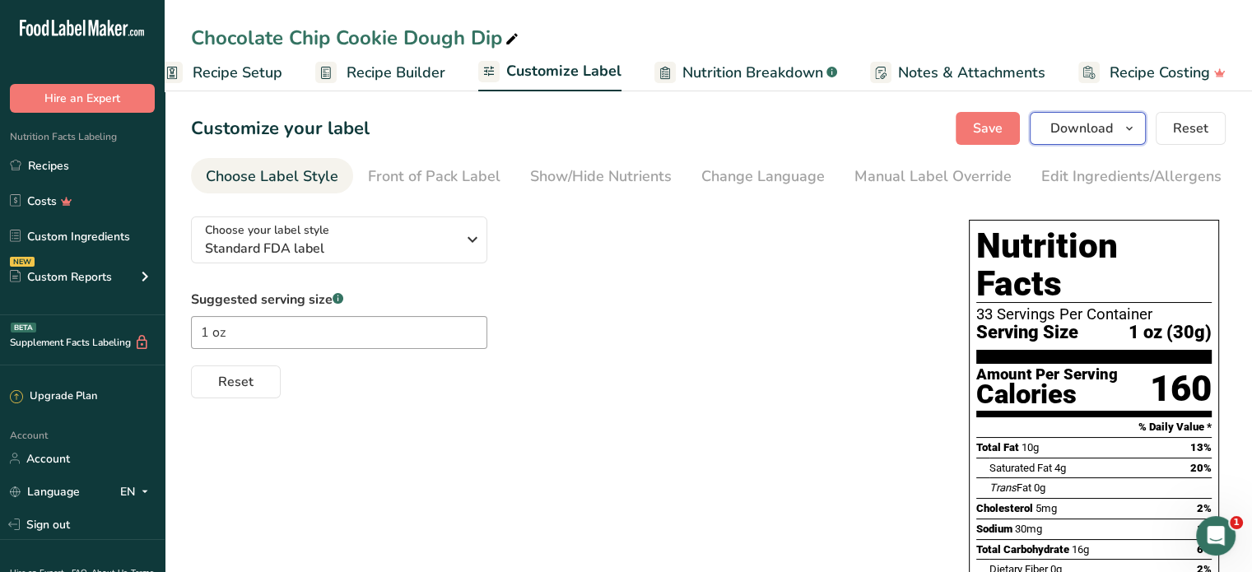
click at [1089, 126] on span "Download" at bounding box center [1082, 129] width 63 height 20
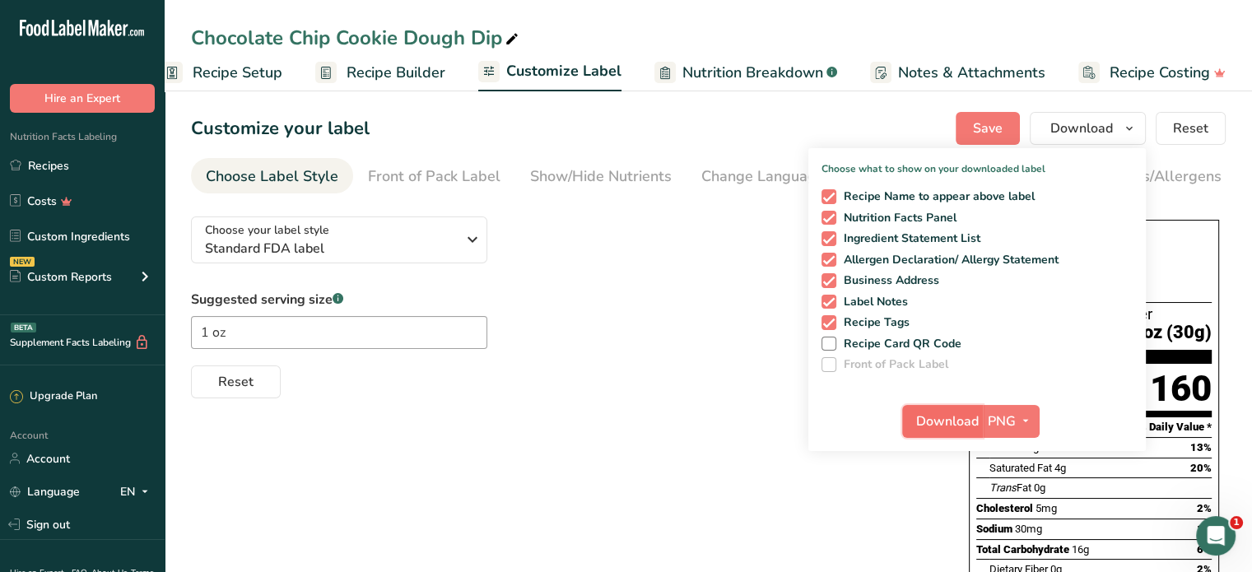
click at [956, 419] on span "Download" at bounding box center [947, 422] width 63 height 20
click at [718, 282] on div "Choose your label style Standard FDA label USA (FDA) Standard FDA label Tabular…" at bounding box center [563, 300] width 745 height 195
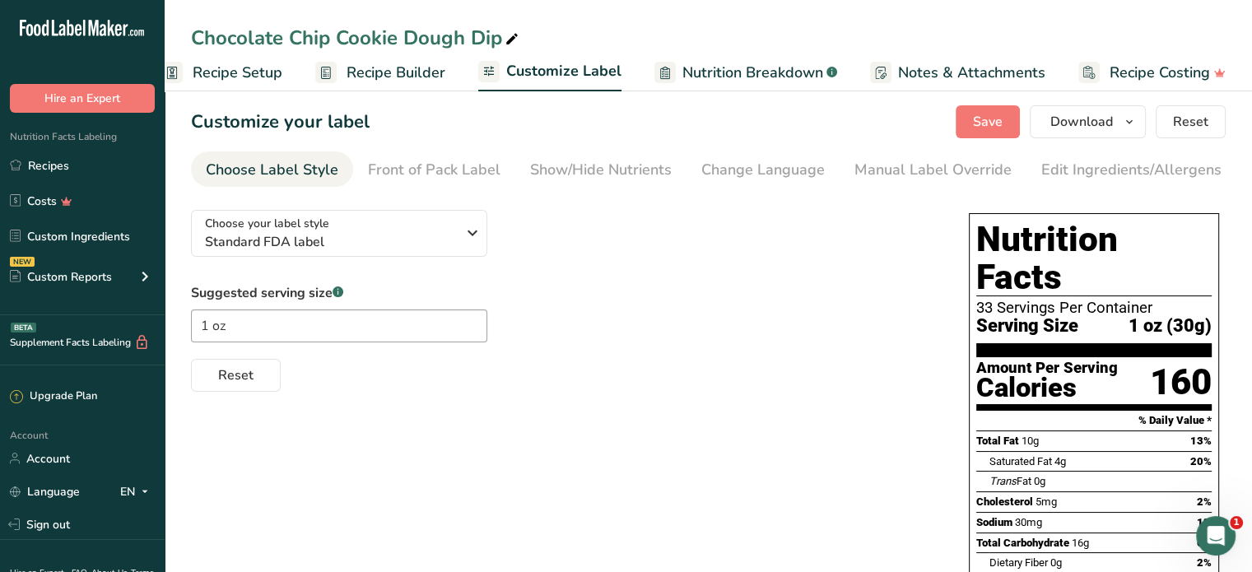
scroll to position [0, 0]
